Goal: Task Accomplishment & Management: Manage account settings

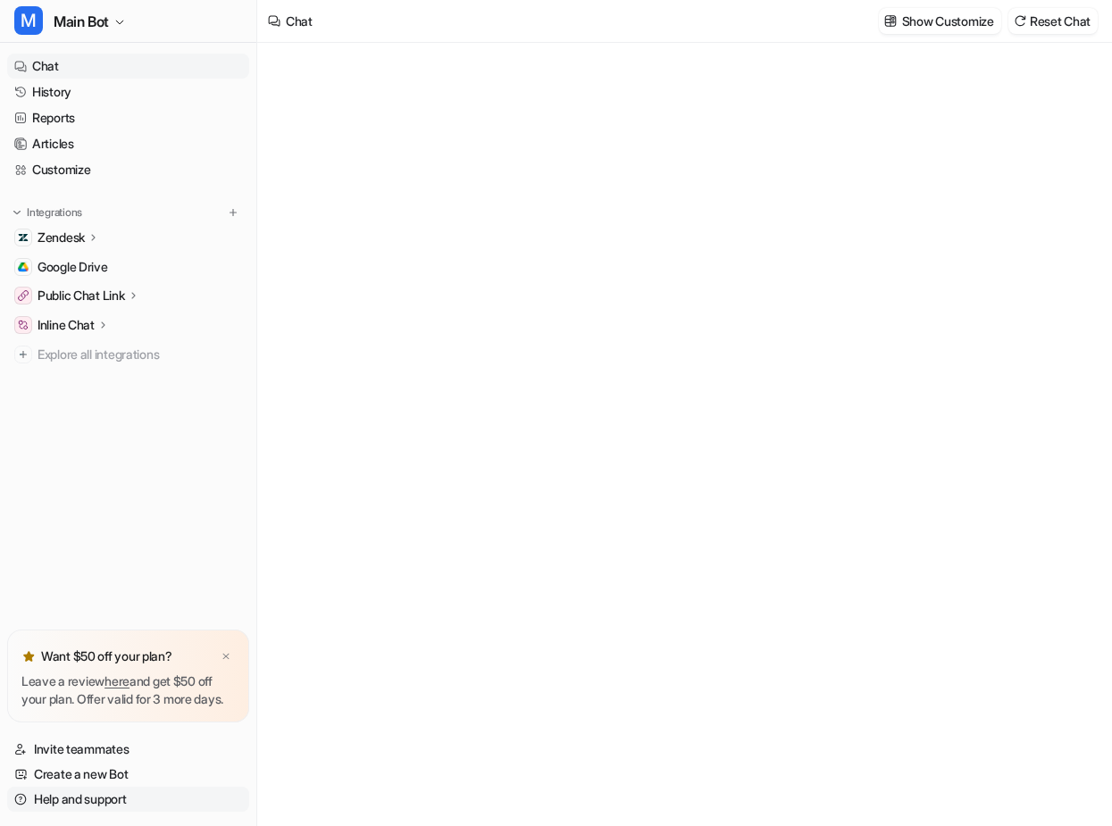
type textarea "**********"
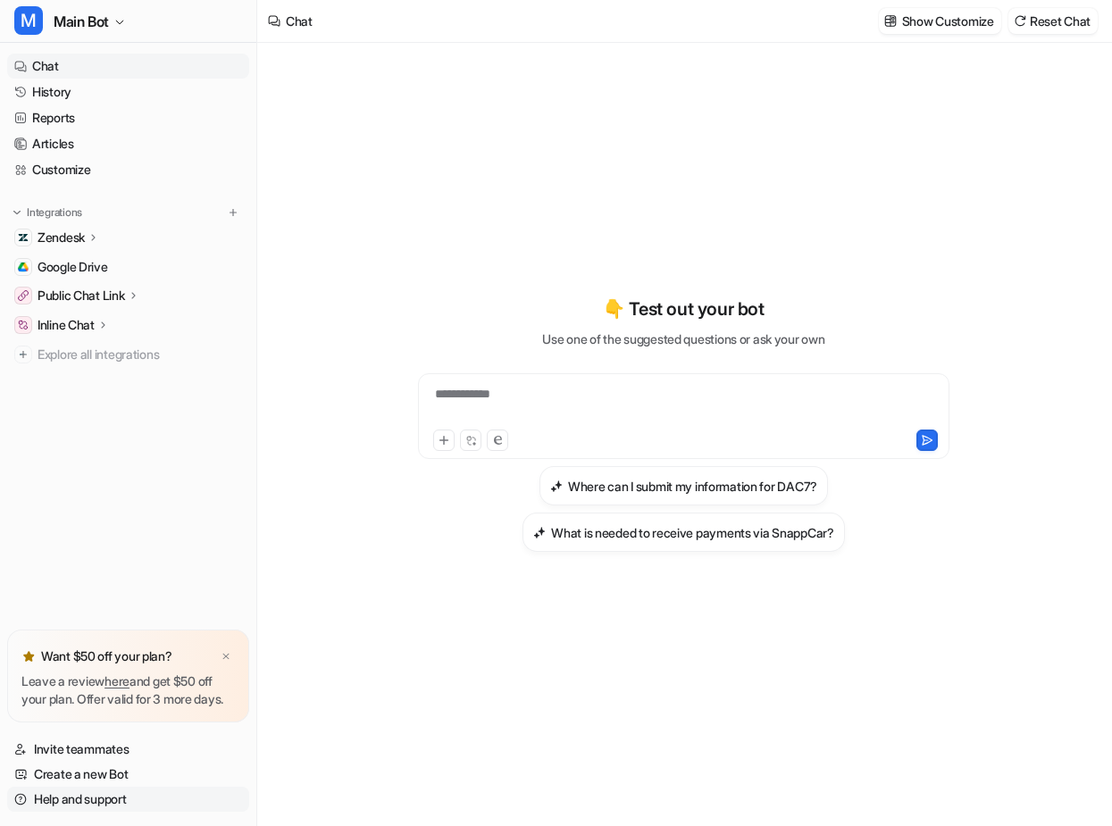
click at [130, 798] on link "Help and support" at bounding box center [128, 799] width 242 height 25
click at [128, 774] on link "Create a new Bot" at bounding box center [128, 774] width 242 height 25
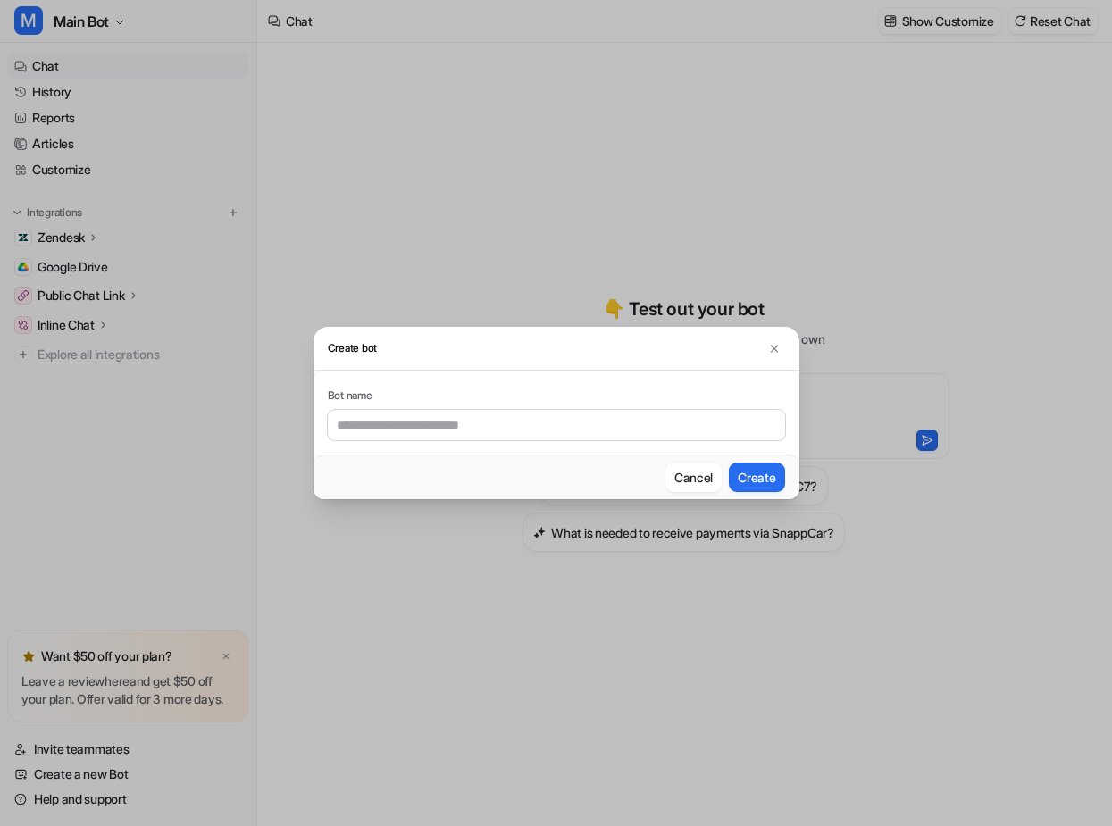
click at [126, 750] on div "Create bot Bot name Cancel Create" at bounding box center [556, 413] width 1112 height 826
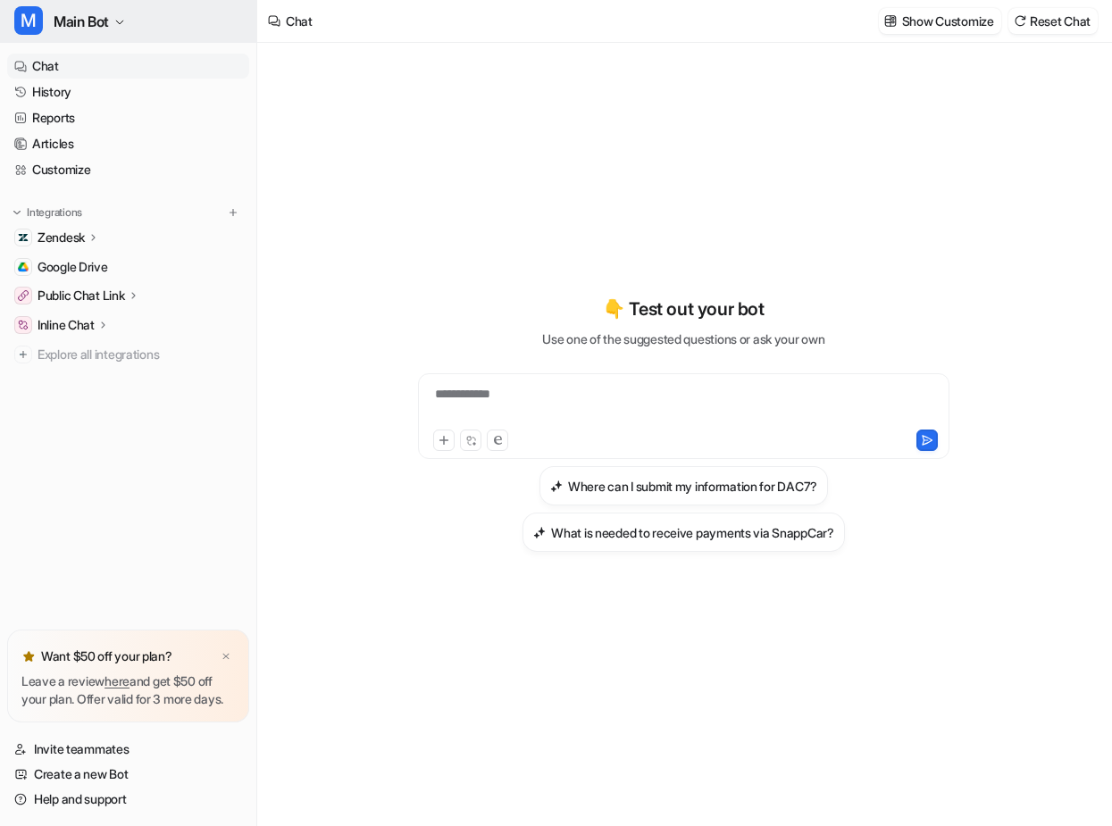
click at [83, 14] on span "Main Bot" at bounding box center [81, 21] width 55 height 25
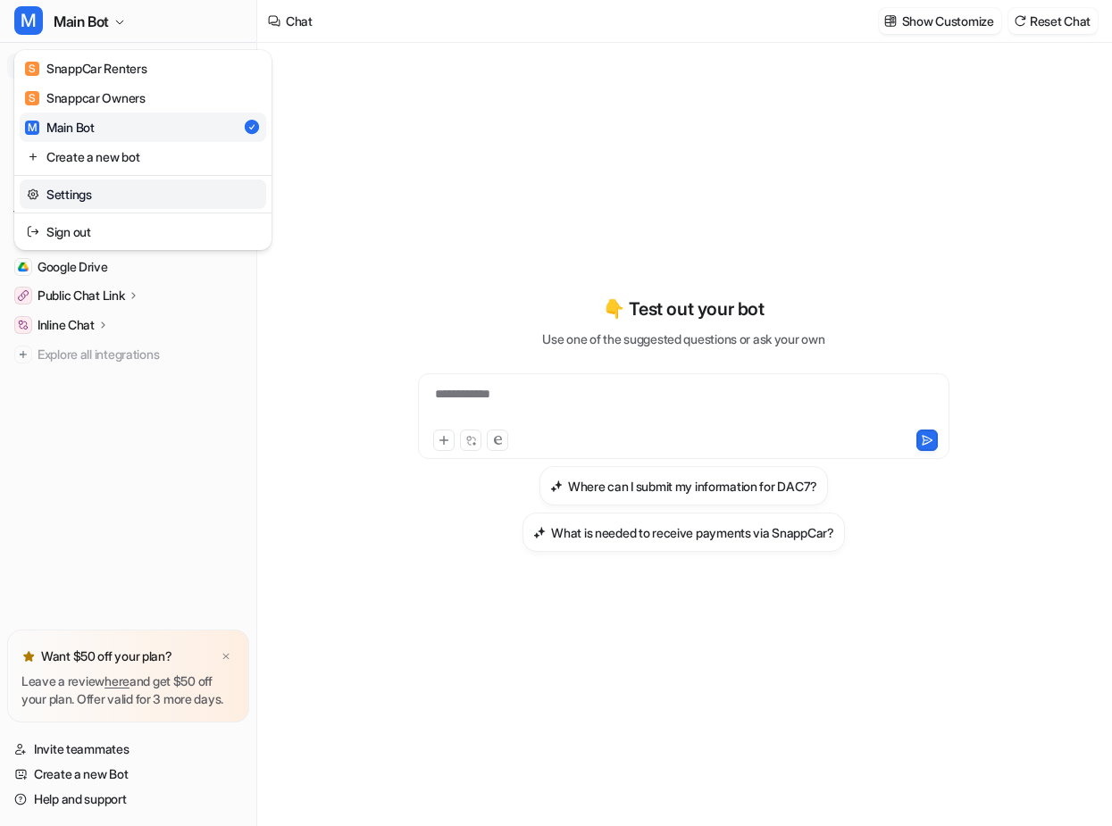
click at [81, 187] on link "Settings" at bounding box center [143, 194] width 247 height 29
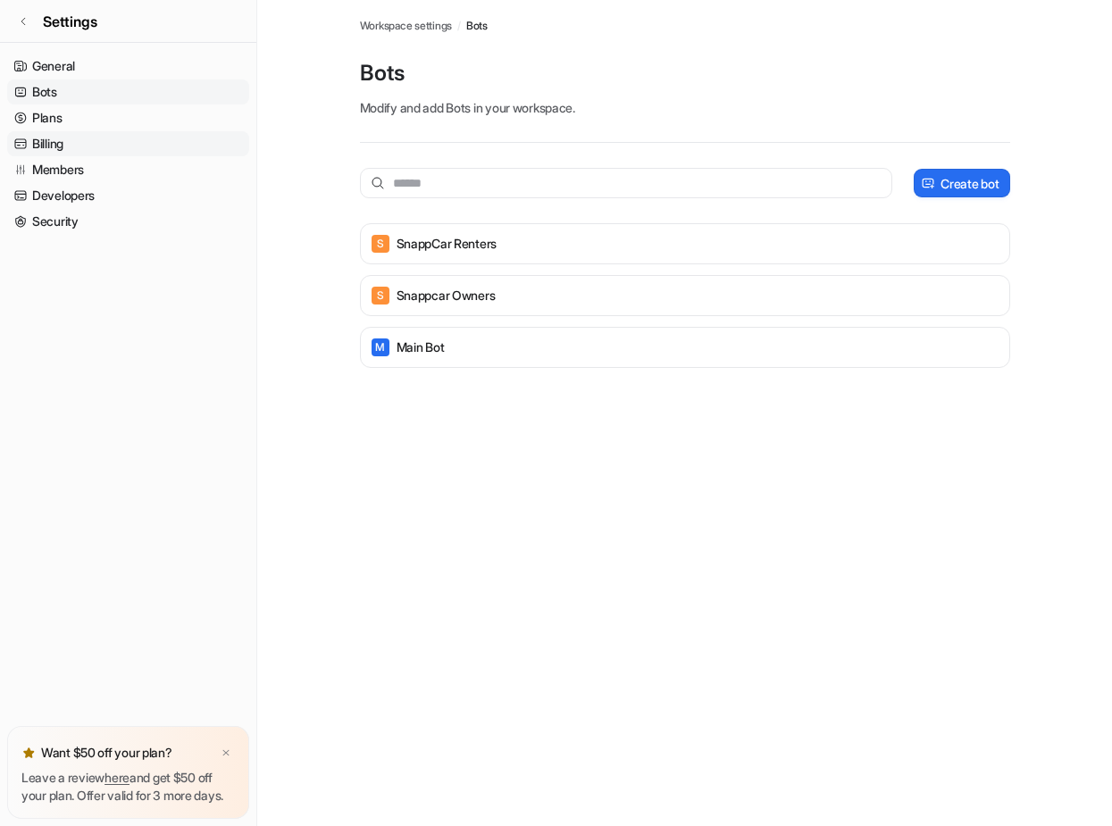
click at [46, 152] on link "Billing" at bounding box center [128, 143] width 242 height 25
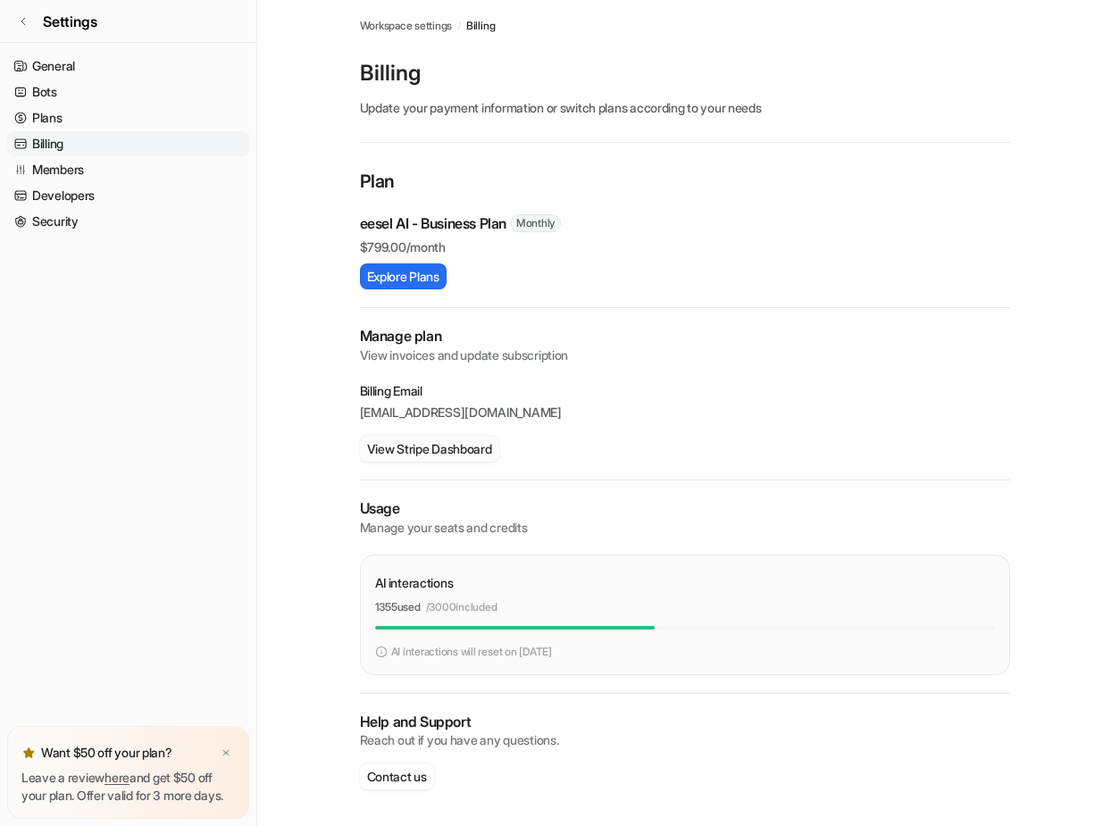
click at [448, 445] on button "View Stripe Dashboard" at bounding box center [429, 449] width 139 height 26
